Goal: Transaction & Acquisition: Download file/media

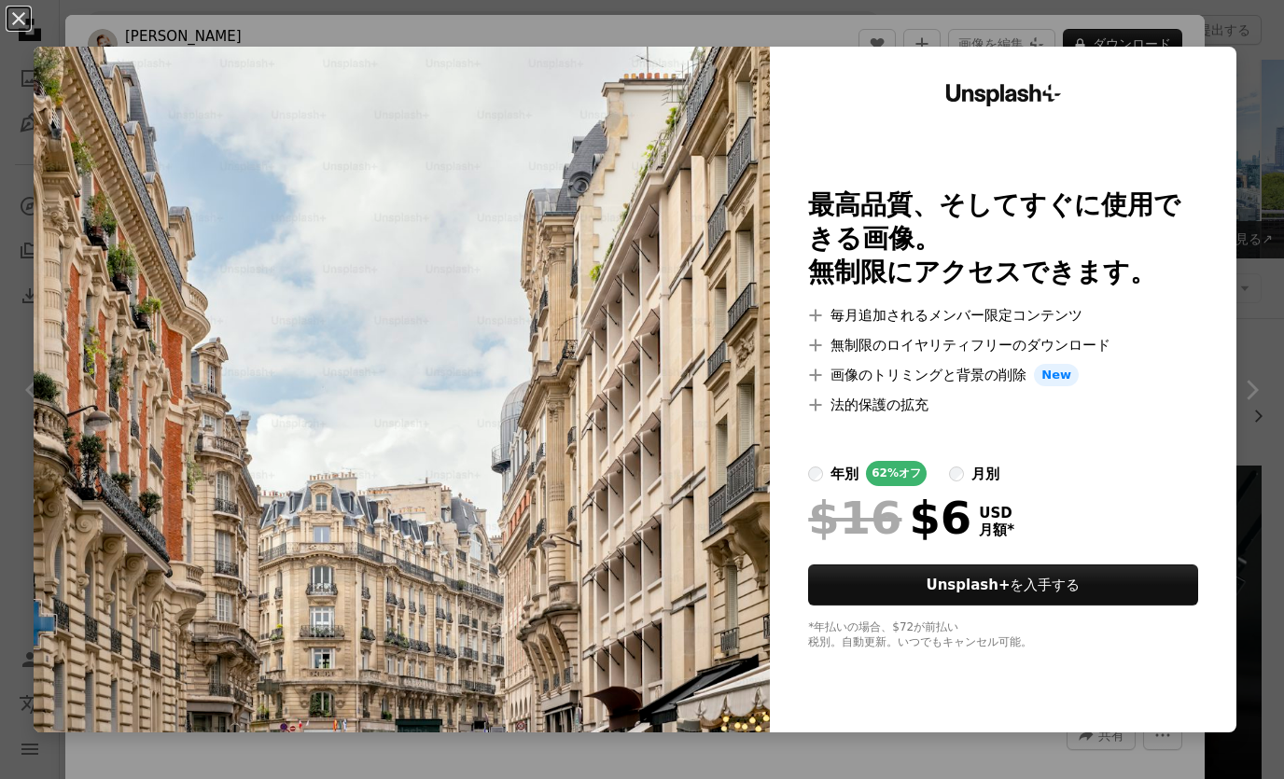
scroll to position [5155, 0]
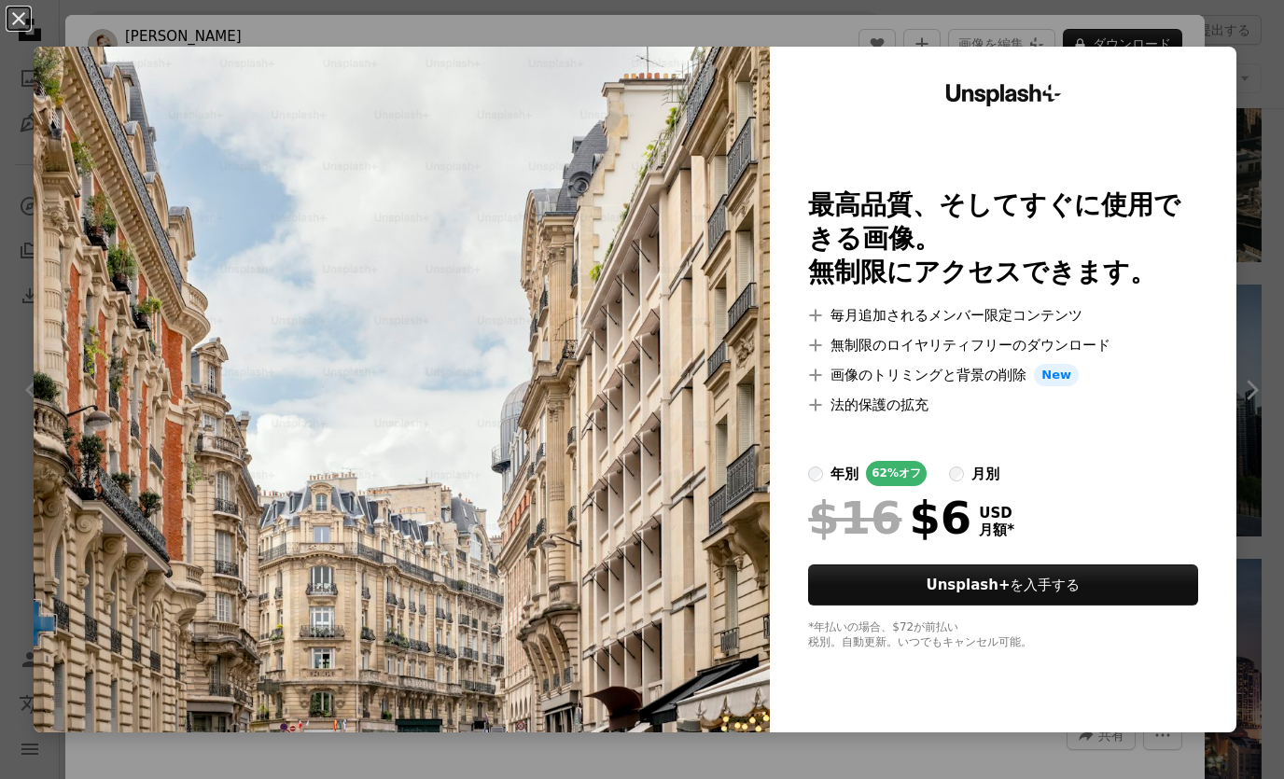
click at [586, 657] on img at bounding box center [402, 390] width 736 height 686
click at [30, 30] on button "An X shape" at bounding box center [18, 18] width 22 height 22
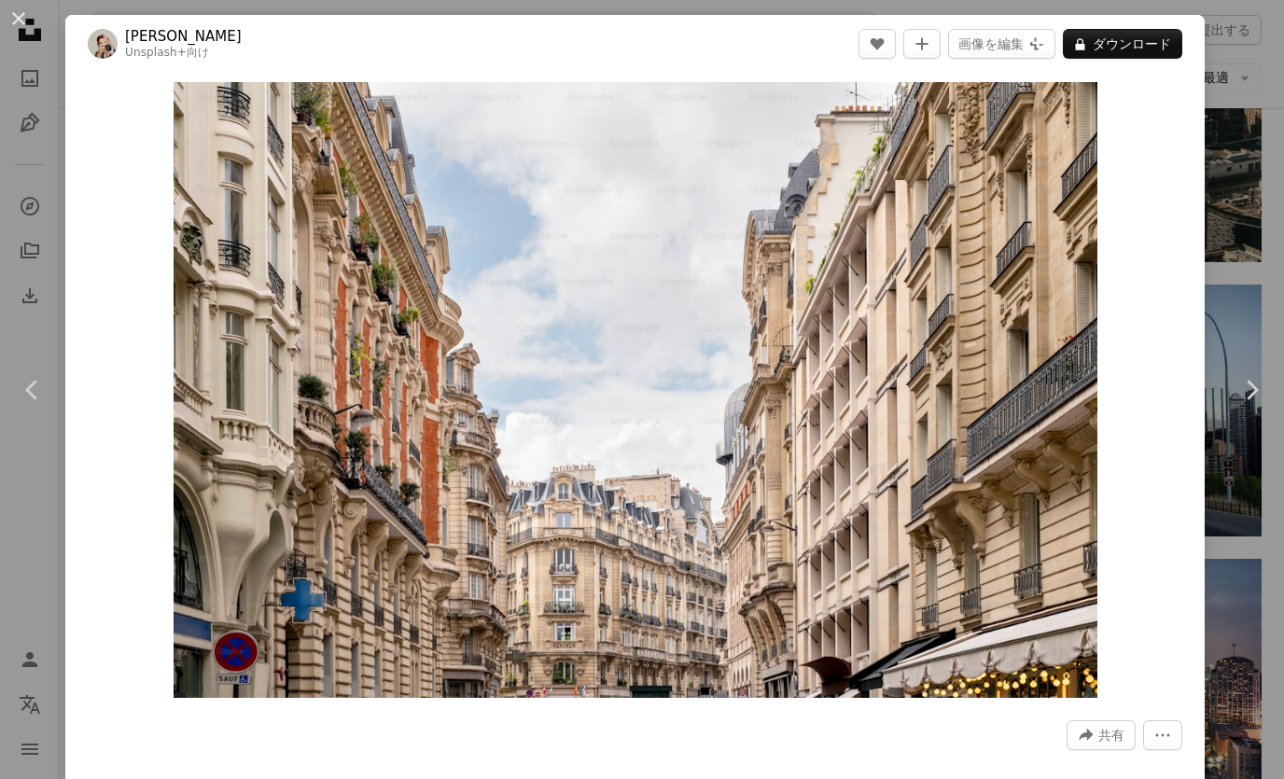
click at [26, 151] on div "An X shape Chevron left Chevron right [PERSON_NAME] Unsplash+ 向け A heart A plus…" at bounding box center [642, 389] width 1284 height 779
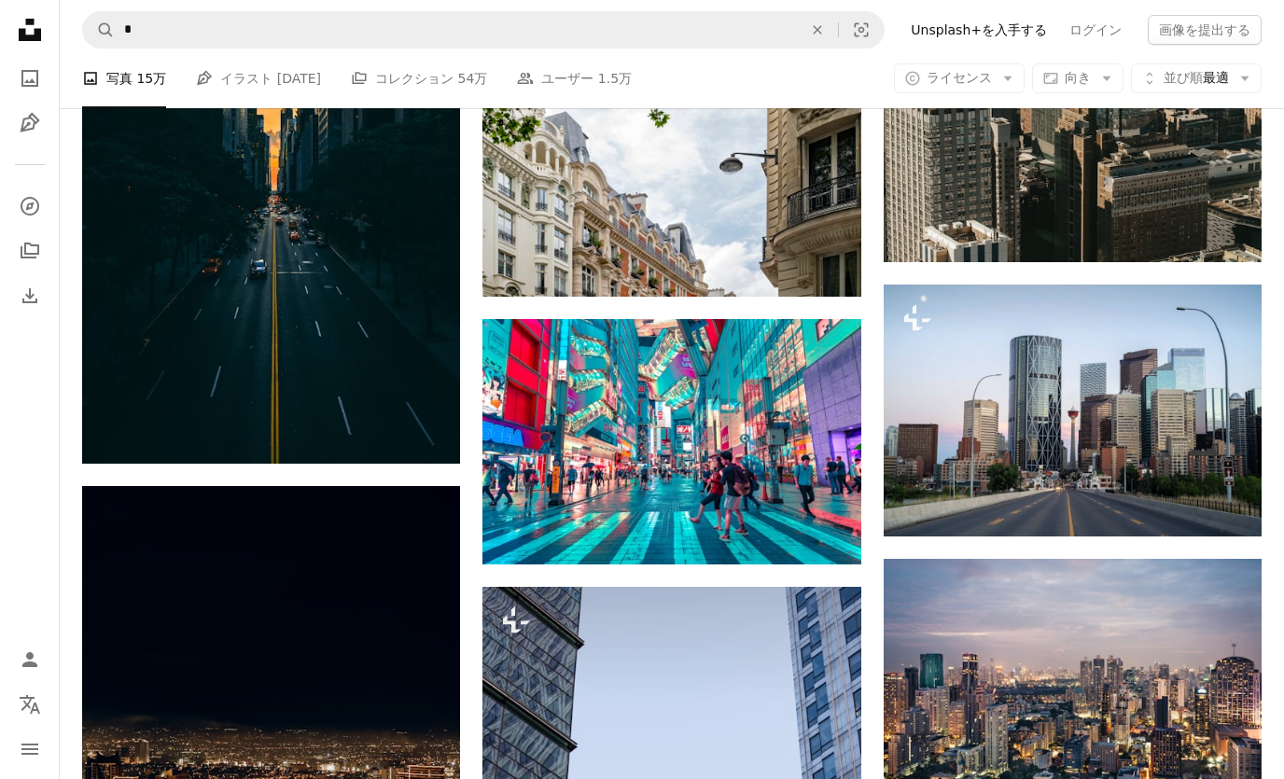
click at [1095, 35] on link "ログイン" at bounding box center [1095, 30] width 75 height 30
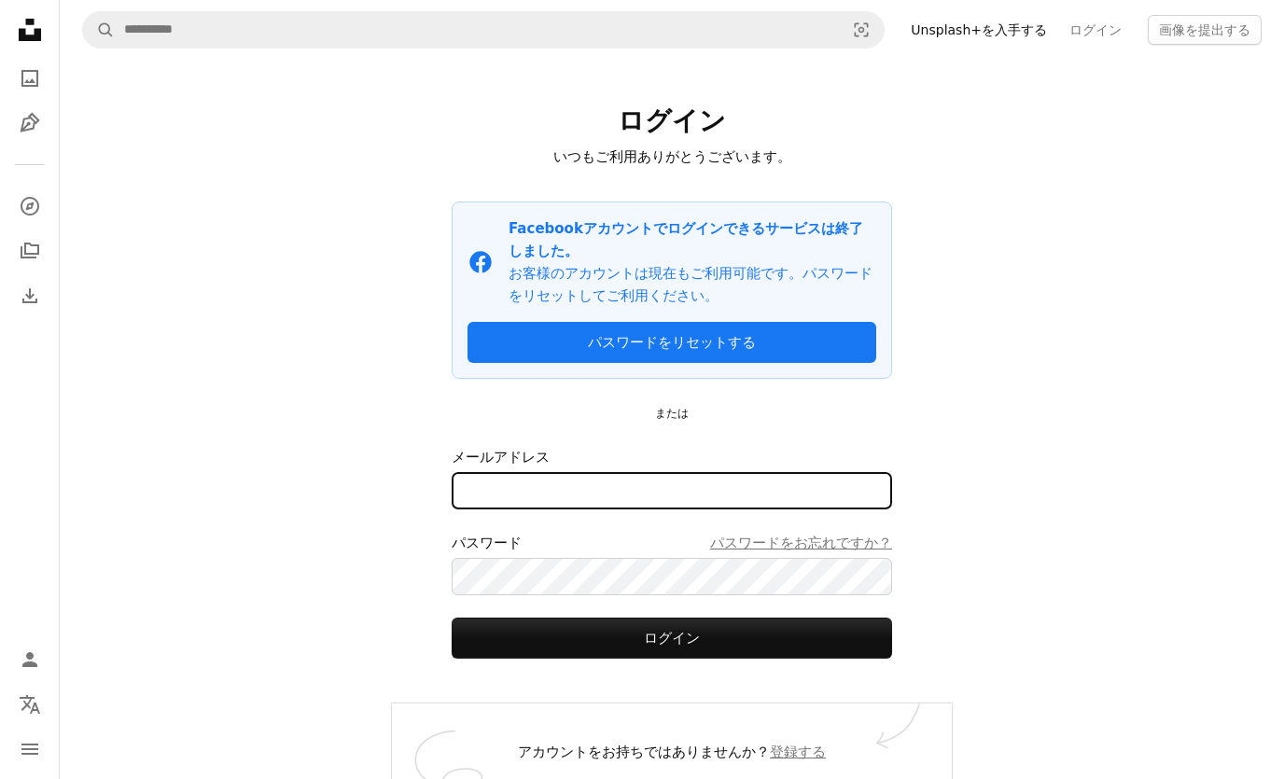
click at [749, 481] on input "メールアドレス" at bounding box center [672, 490] width 440 height 37
click at [672, 637] on button "ログイン" at bounding box center [672, 638] width 440 height 41
click at [742, 494] on input "********" at bounding box center [672, 490] width 440 height 37
type input "*"
type input "**********"
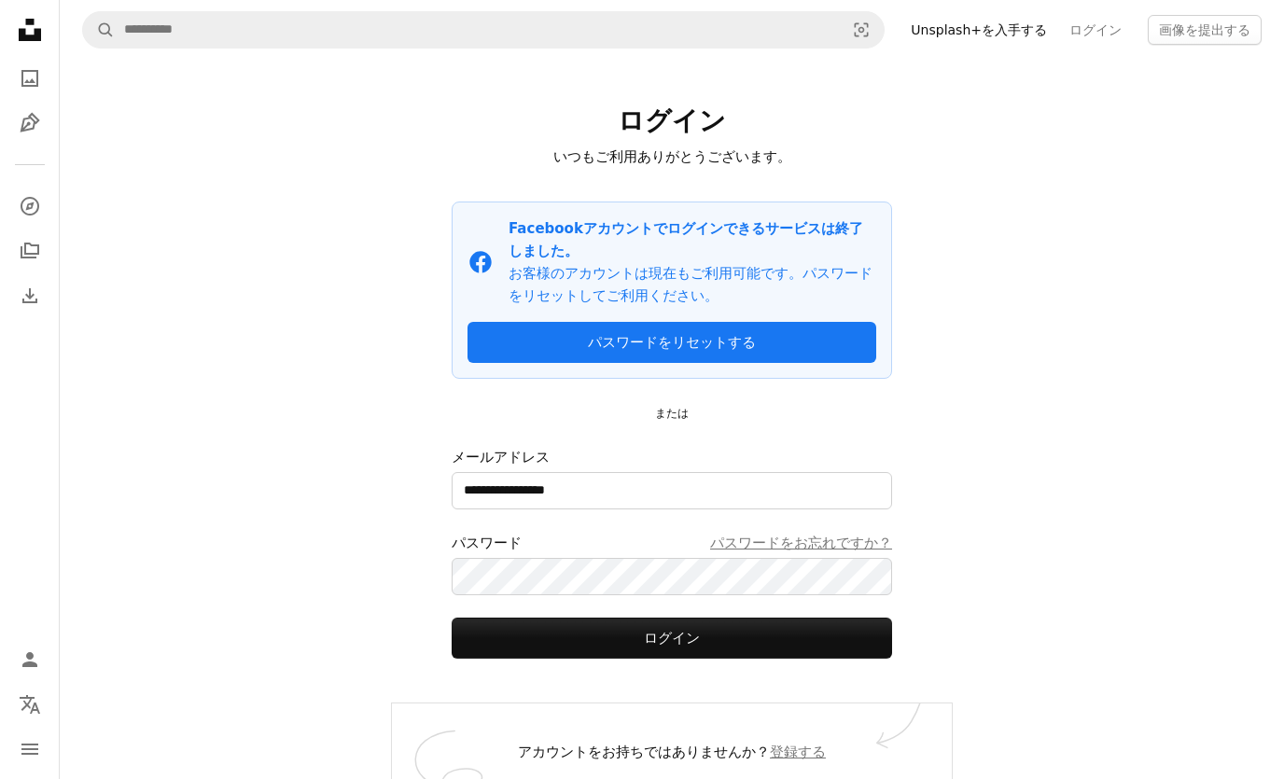
click at [541, 622] on button "ログイン" at bounding box center [672, 638] width 440 height 41
